Goal: Task Accomplishment & Management: Use online tool/utility

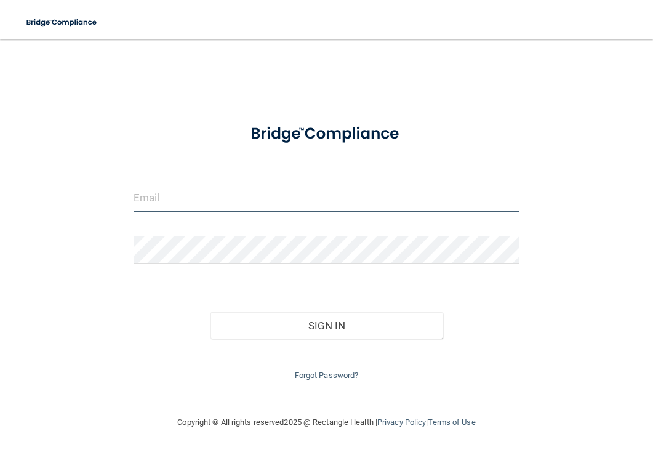
click at [164, 193] on input "email" at bounding box center [326, 198] width 386 height 28
type input "[EMAIL_ADDRESS][DOMAIN_NAME]"
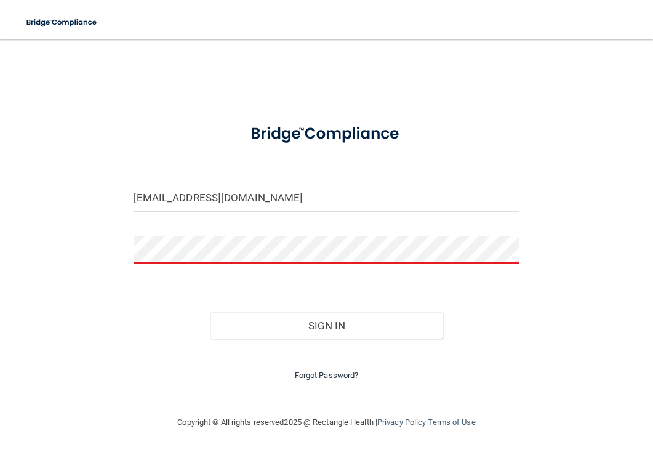
click at [333, 372] on link "Forgot Password?" at bounding box center [327, 374] width 64 height 9
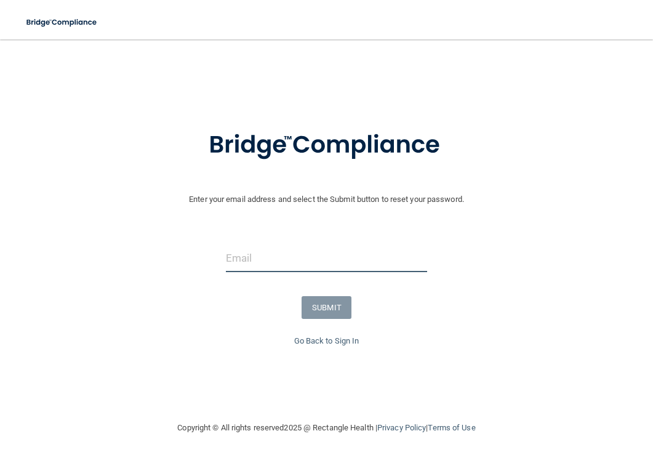
click at [238, 261] on input "email" at bounding box center [326, 258] width 201 height 28
type input "[EMAIL_ADDRESS][DOMAIN_NAME]"
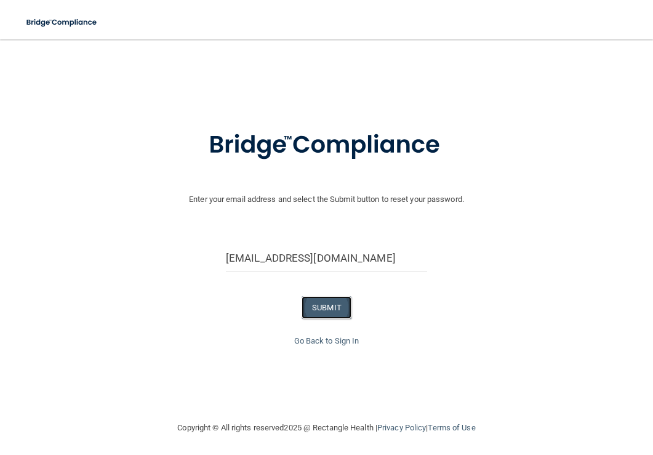
click at [318, 305] on button "SUBMIT" at bounding box center [326, 307] width 50 height 23
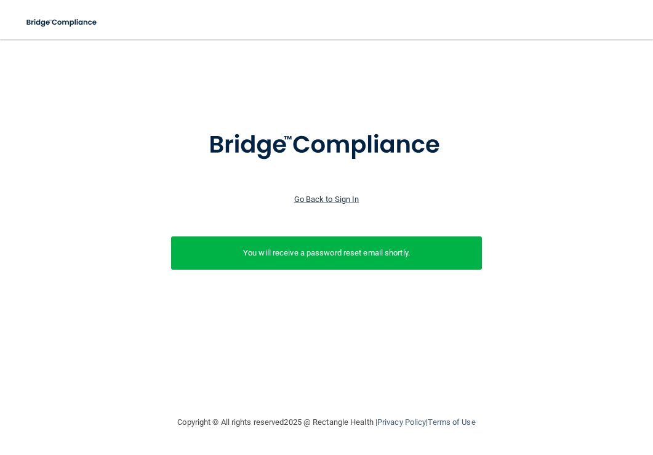
click at [340, 197] on link "Go Back to Sign In" at bounding box center [326, 198] width 65 height 9
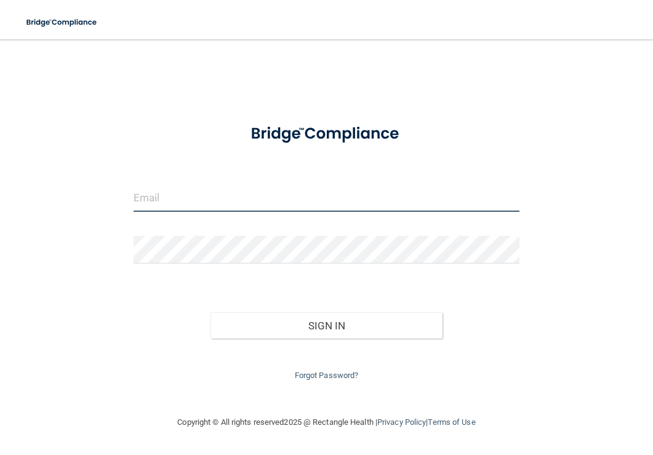
click at [141, 193] on input "email" at bounding box center [326, 198] width 386 height 28
type input "[EMAIL_ADDRESS][DOMAIN_NAME]"
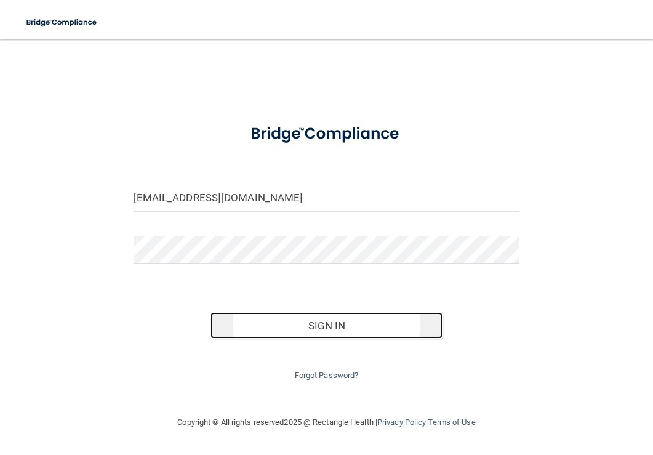
click at [346, 321] on button "Sign In" at bounding box center [326, 325] width 232 height 27
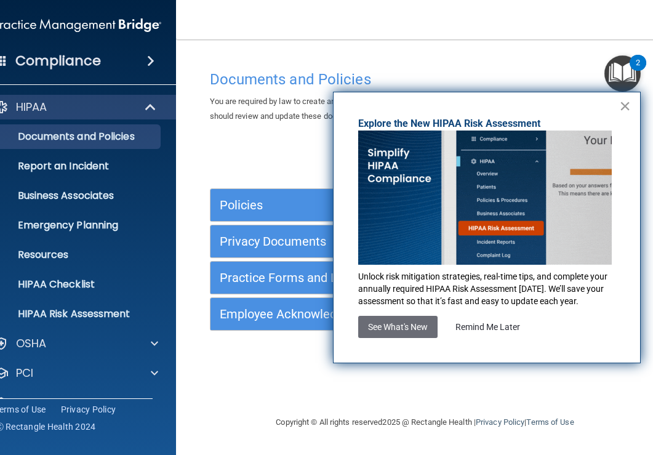
click at [629, 105] on button "×" at bounding box center [625, 106] width 12 height 20
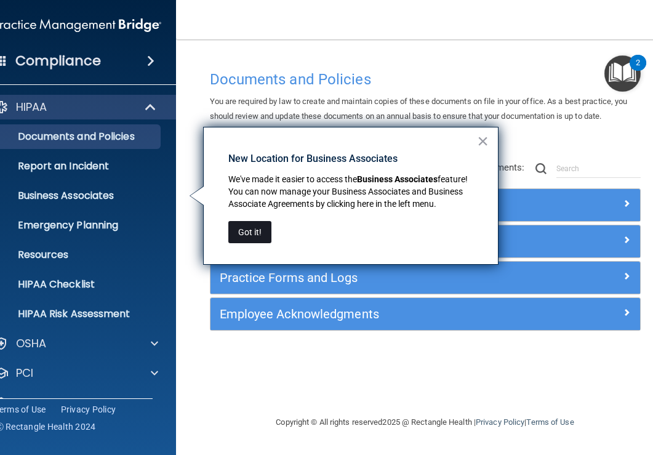
click at [255, 229] on button "Got it!" at bounding box center [249, 232] width 43 height 22
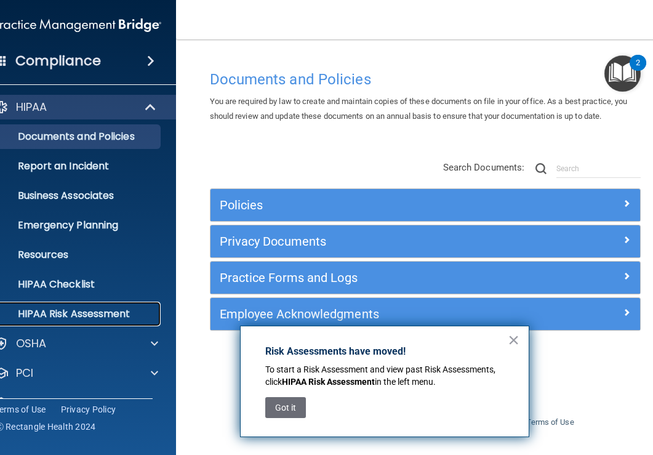
click at [103, 308] on p "HIPAA Risk Assessment" at bounding box center [71, 314] width 168 height 12
